Goal: Find specific page/section: Find specific page/section

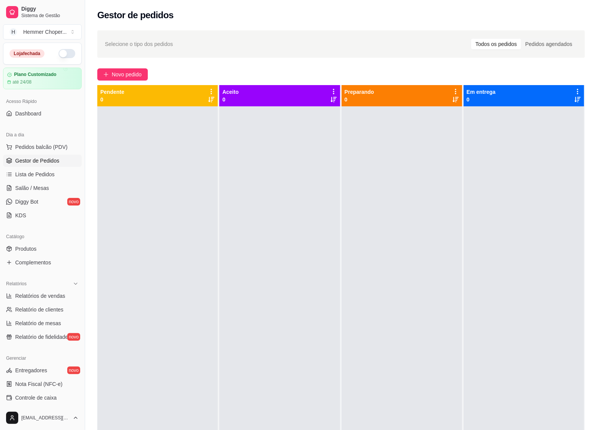
scroll to position [95, 0]
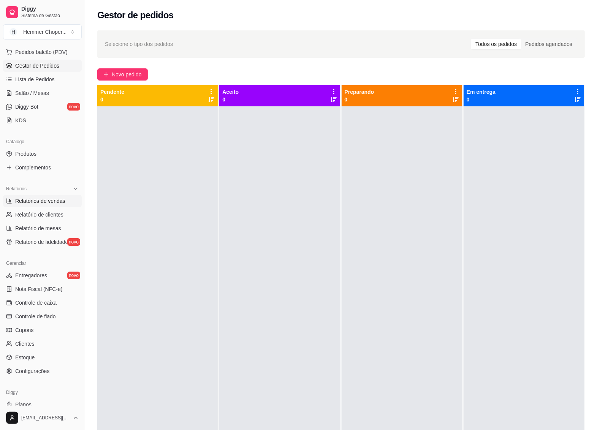
click at [49, 201] on span "Relatórios de vendas" at bounding box center [40, 201] width 50 height 8
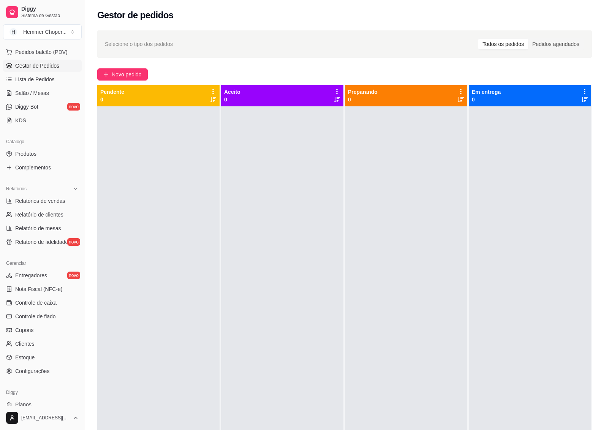
select select "ALL"
select select "0"
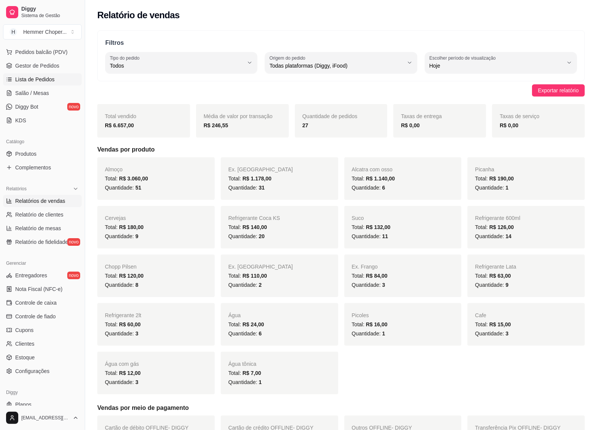
click at [43, 78] on span "Lista de Pedidos" at bounding box center [34, 80] width 39 height 8
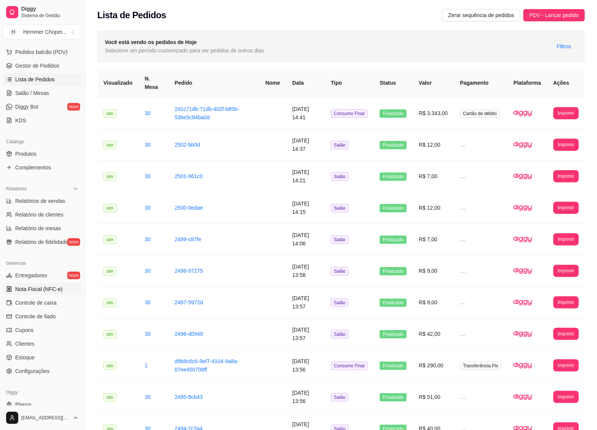
click at [41, 289] on span "Nota Fiscal (NFC-e)" at bounding box center [38, 289] width 47 height 8
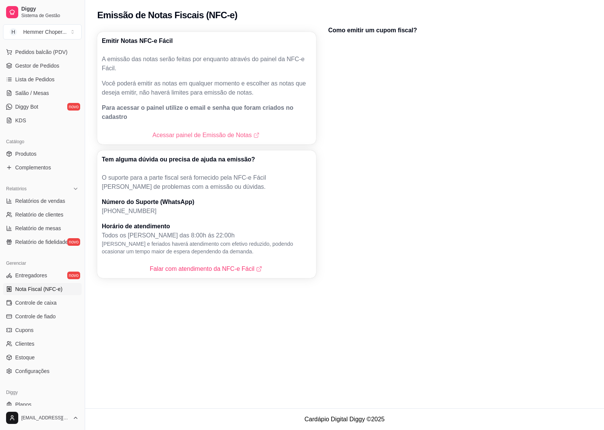
click at [190, 131] on link "Acessar painel de Emissão de Notas" at bounding box center [206, 135] width 108 height 9
click at [46, 69] on span "Gestor de Pedidos" at bounding box center [37, 66] width 44 height 8
